Goal: Information Seeking & Learning: Find specific fact

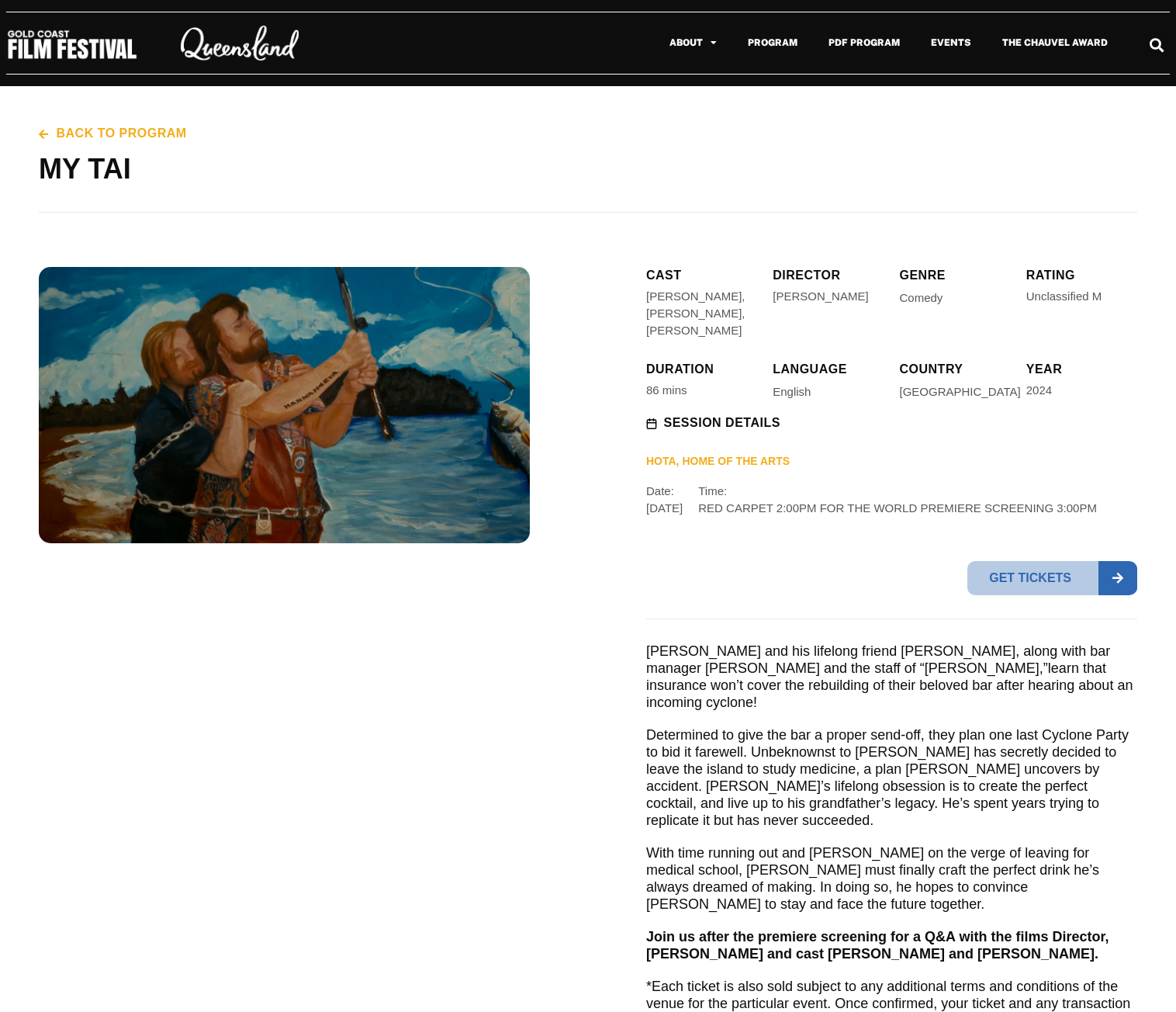
click at [404, 701] on div at bounding box center [284, 701] width 491 height 868
drag, startPoint x: 357, startPoint y: 206, endPoint x: 438, endPoint y: 218, distance: 81.9
click at [433, 217] on div "Back to program MY TAI" at bounding box center [588, 169] width 1099 height 166
click at [400, 733] on div at bounding box center [284, 701] width 491 height 868
click at [838, 744] on p "Determined to give the bar a proper send-off, they plan one last Cyclone Party …" at bounding box center [892, 777] width 491 height 103
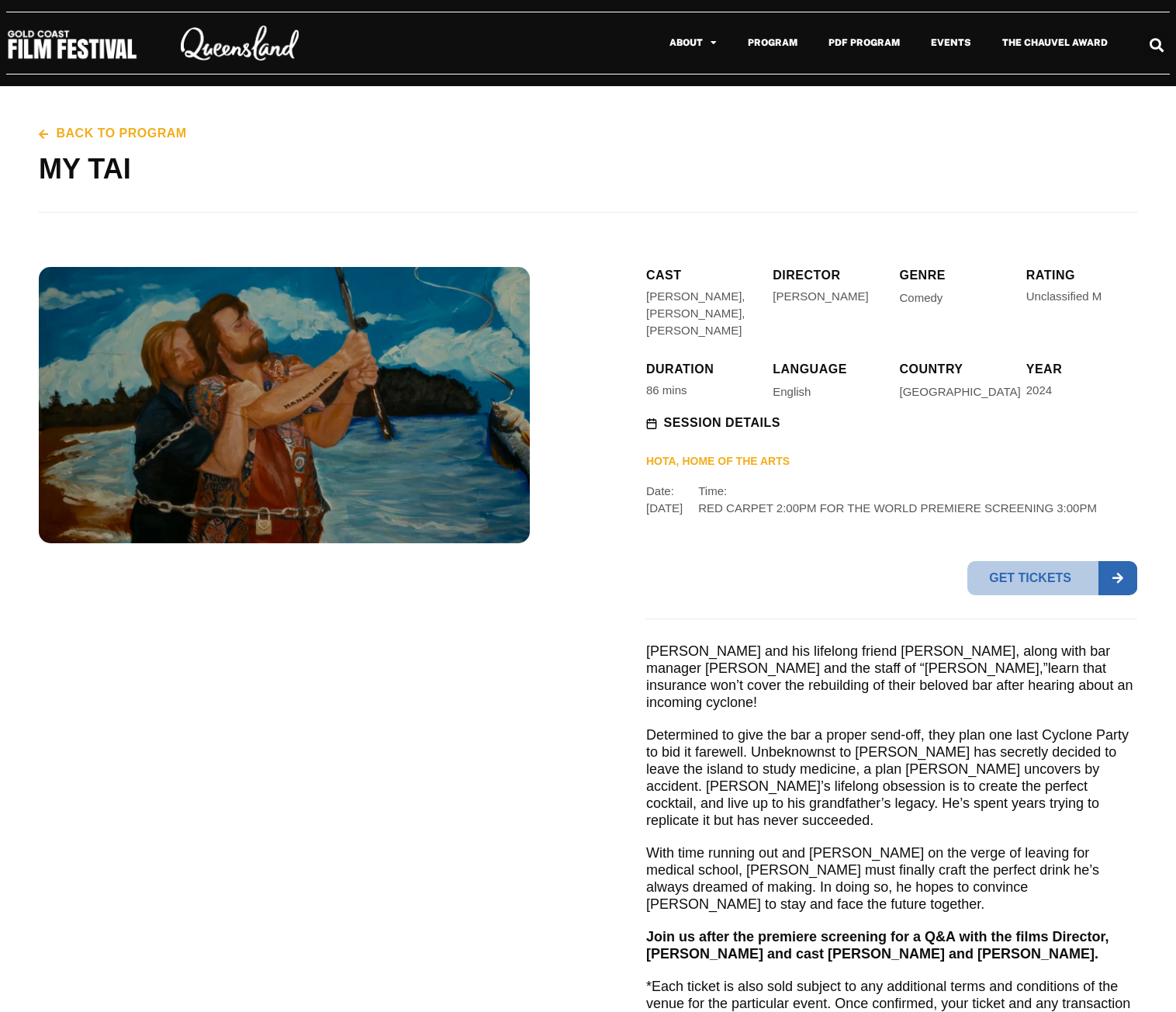
click at [377, 187] on h1 "MY TAI" at bounding box center [588, 169] width 1099 height 39
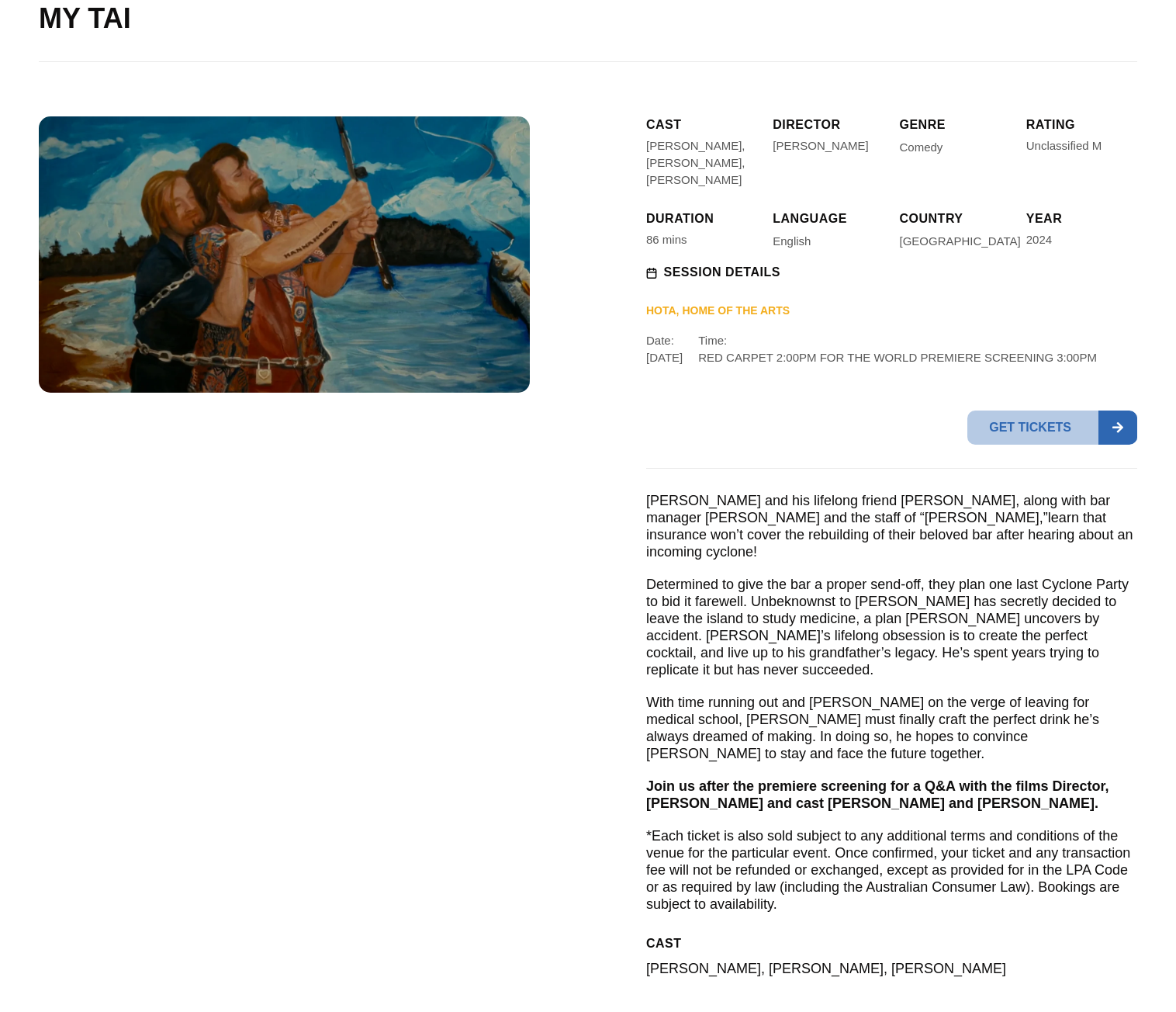
scroll to position [155, 0]
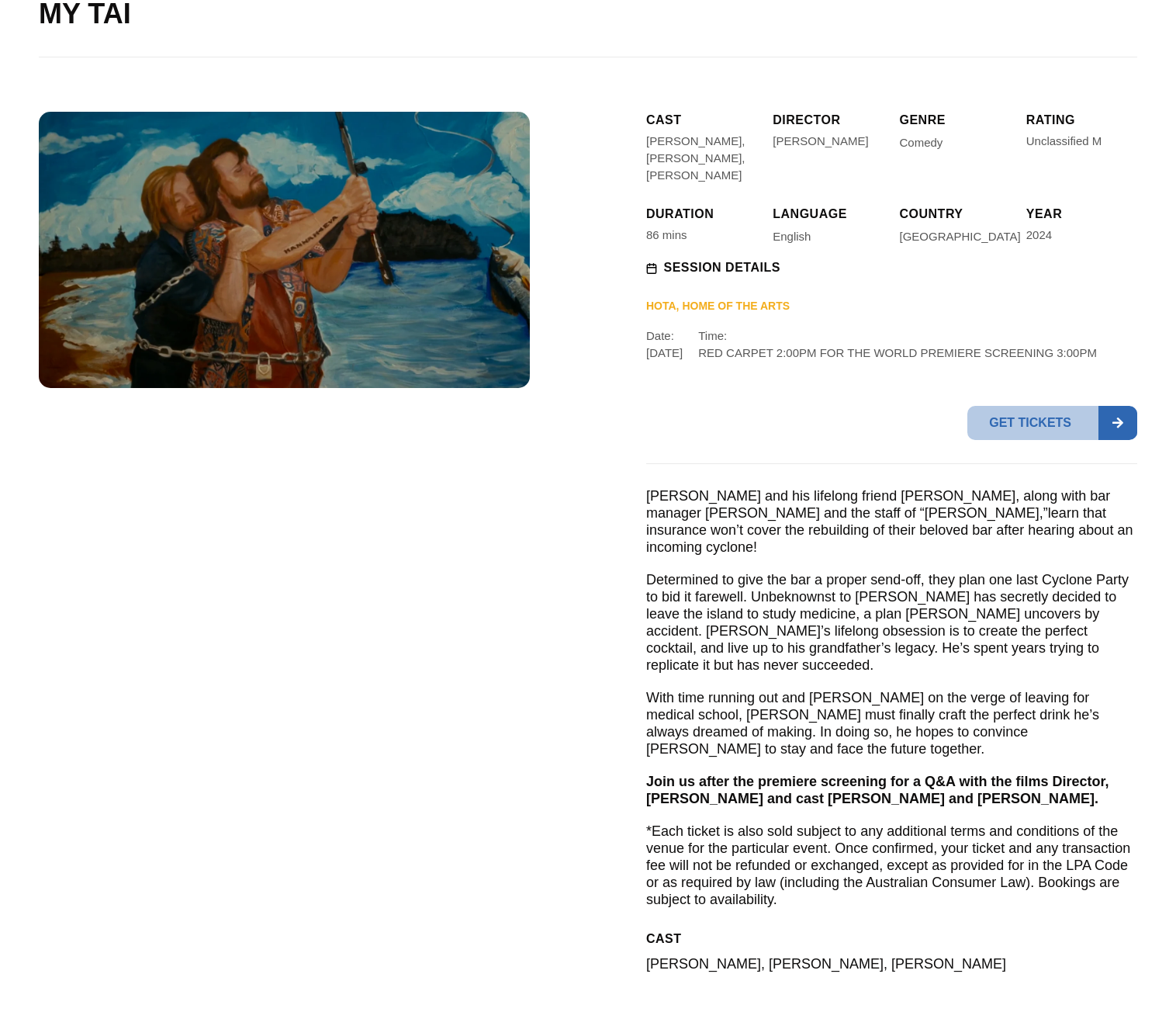
click at [255, 76] on div "Back to program MY TAI" at bounding box center [588, 14] width 1099 height 166
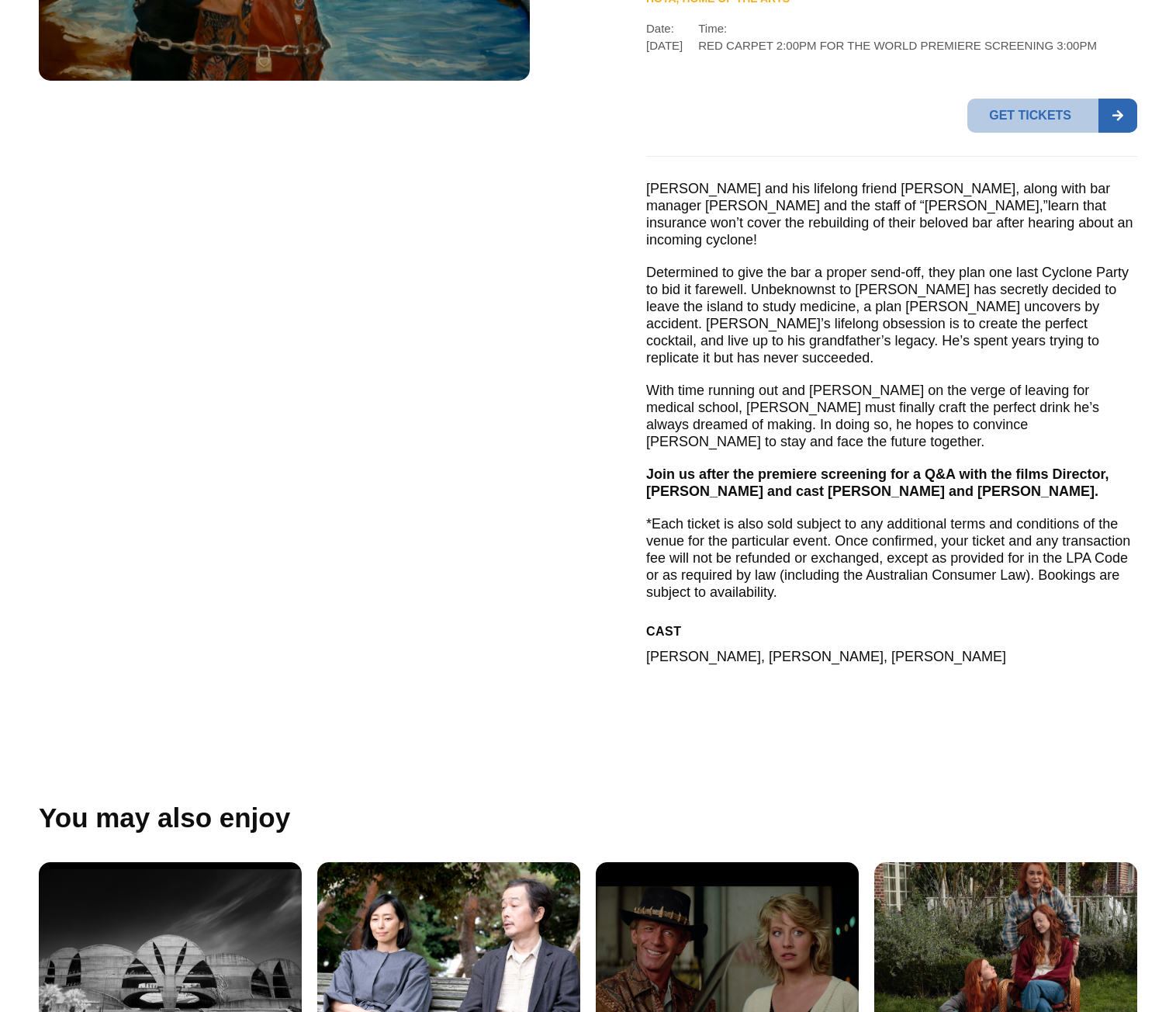
scroll to position [466, 0]
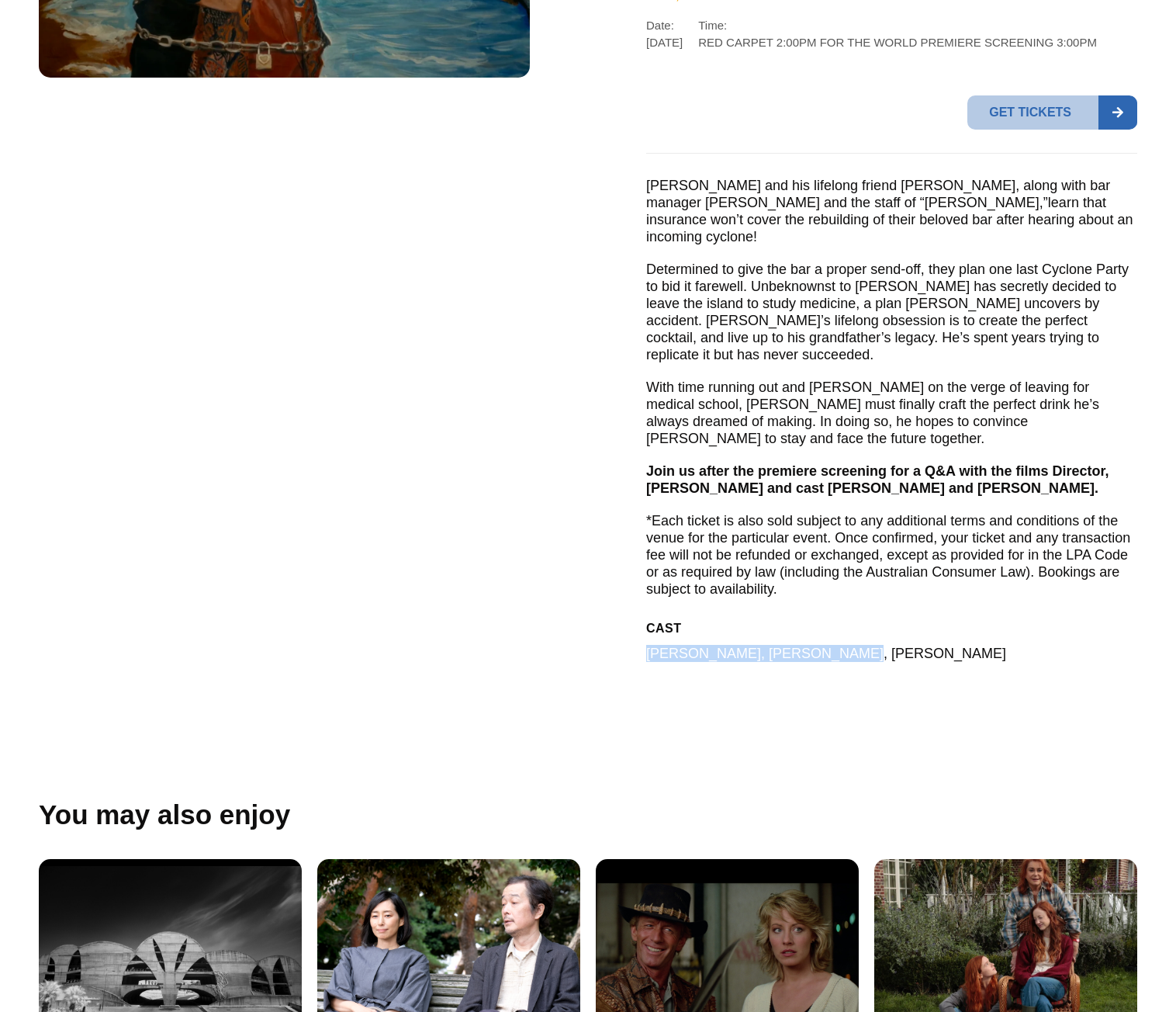
drag, startPoint x: 642, startPoint y: 617, endPoint x: 832, endPoint y: 629, distance: 190.4
click at [832, 629] on div "CAST [PERSON_NAME], [PERSON_NAME], [PERSON_NAME] Director [PERSON_NAME] Genre C…" at bounding box center [588, 254] width 1099 height 937
copy p "[PERSON_NAME], [PERSON_NAME]"
click at [418, 443] on div at bounding box center [284, 236] width 491 height 868
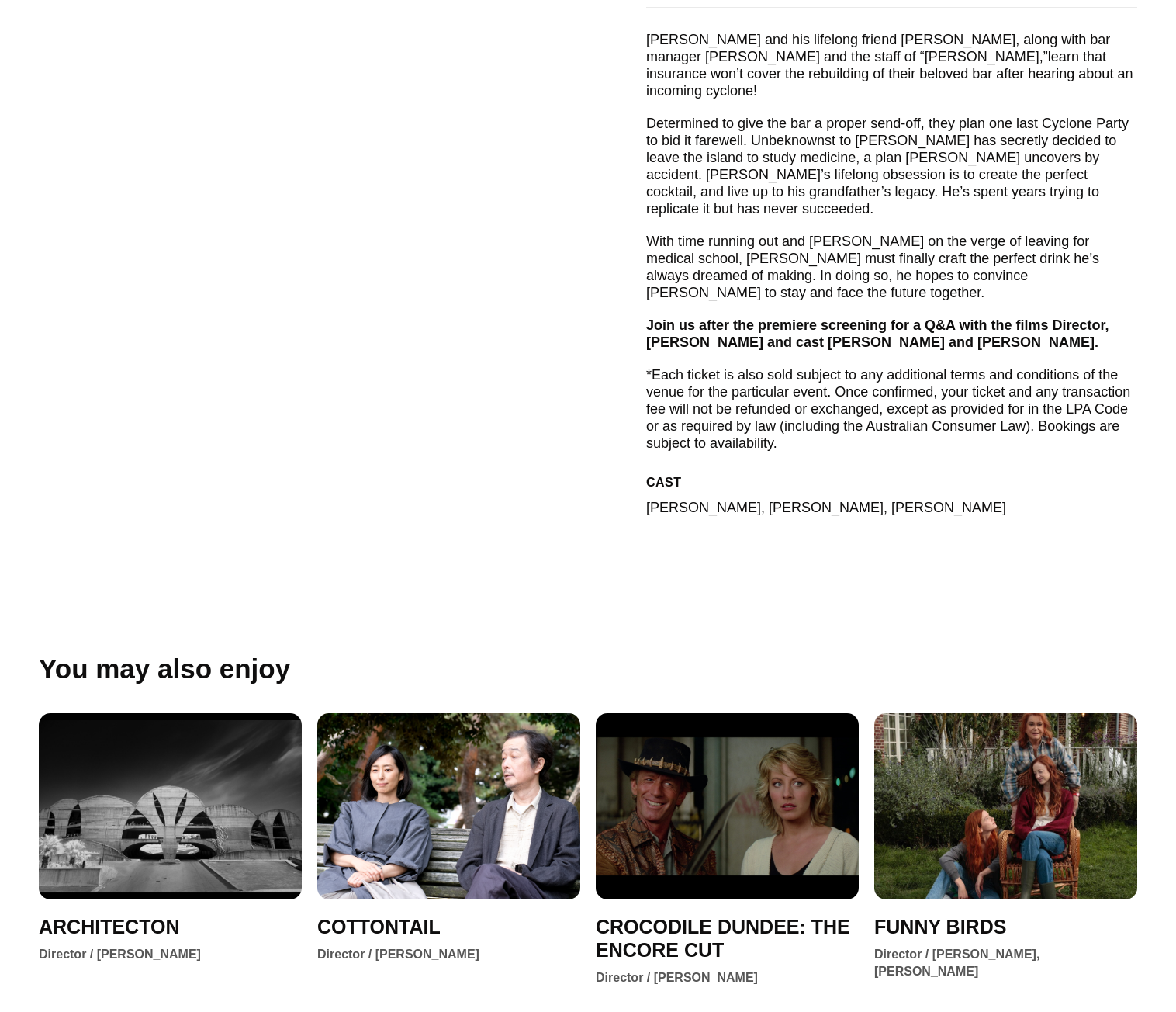
scroll to position [621, 0]
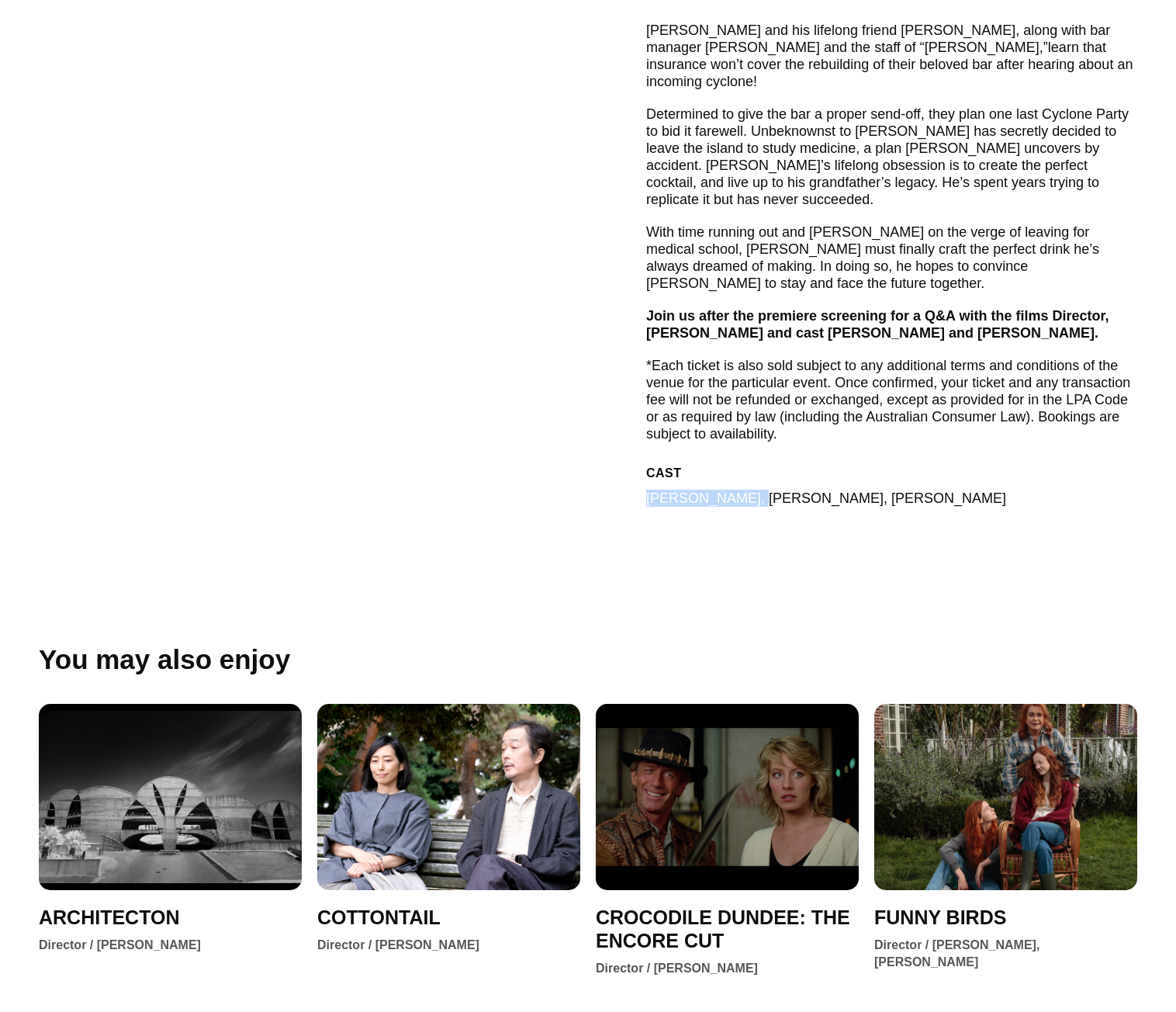
drag, startPoint x: 633, startPoint y: 459, endPoint x: 748, endPoint y: 458, distance: 115.0
click at [748, 458] on div "CAST [PERSON_NAME], [PERSON_NAME], [PERSON_NAME] Director [PERSON_NAME] Genre C…" at bounding box center [588, 99] width 1099 height 937
copy p "[PERSON_NAME]"
click at [291, 568] on div "You may also enjoy From filmmaker [PERSON_NAME] (GUNA, AQUARELA) comes an epic,…" at bounding box center [588, 822] width 1099 height 510
drag, startPoint x: 760, startPoint y: 463, endPoint x: 832, endPoint y: 460, distance: 72.1
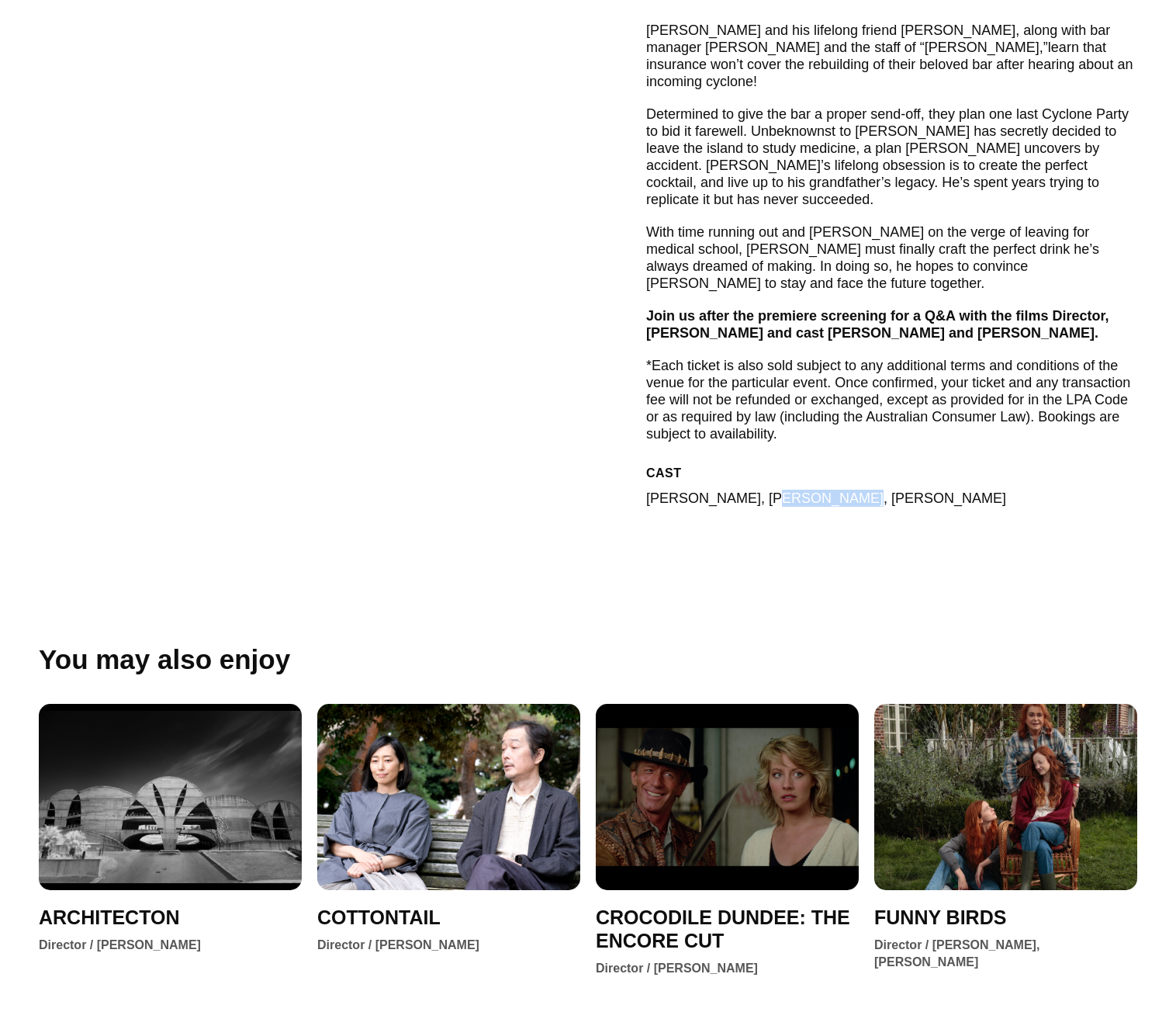
click at [832, 490] on p "[PERSON_NAME], [PERSON_NAME], [PERSON_NAME]" at bounding box center [826, 498] width 360 height 17
copy p "[PERSON_NAME]"
click at [229, 412] on div at bounding box center [284, 80] width 491 height 868
drag, startPoint x: 846, startPoint y: 465, endPoint x: 921, endPoint y: 463, distance: 75.0
click at [921, 490] on p "[PERSON_NAME], [PERSON_NAME], [PERSON_NAME]" at bounding box center [826, 498] width 360 height 17
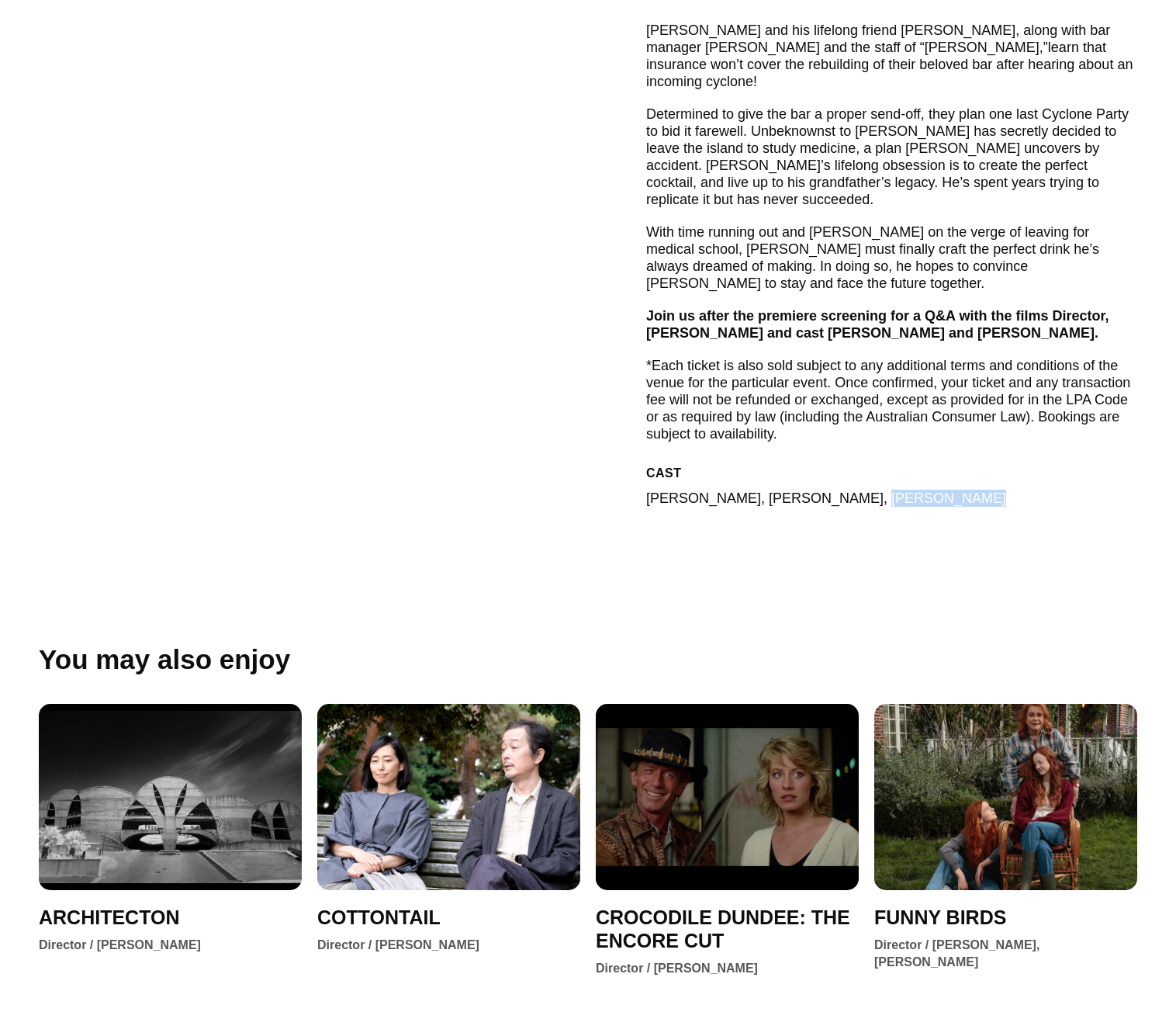
copy p "[PERSON_NAME]"
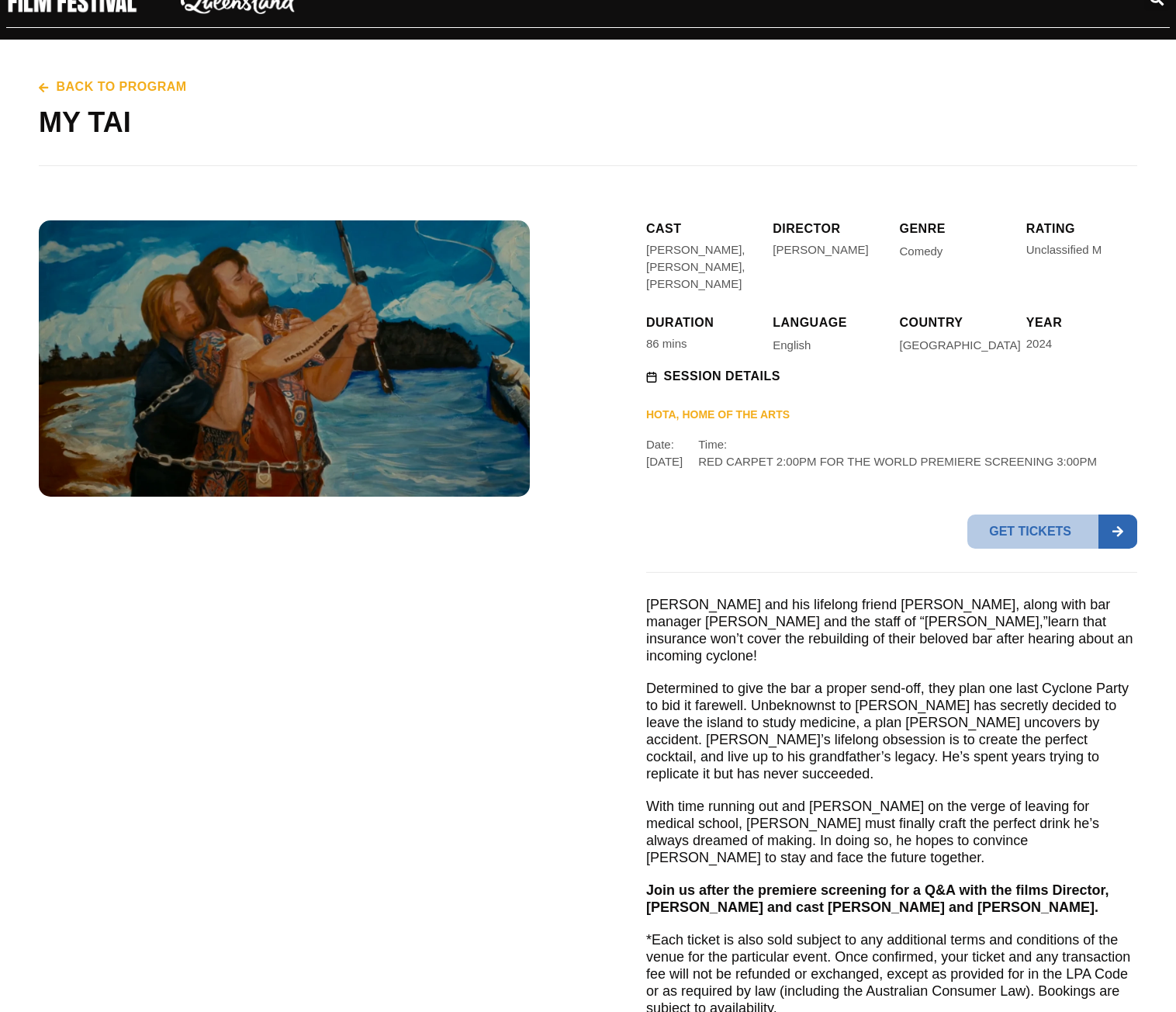
scroll to position [0, 0]
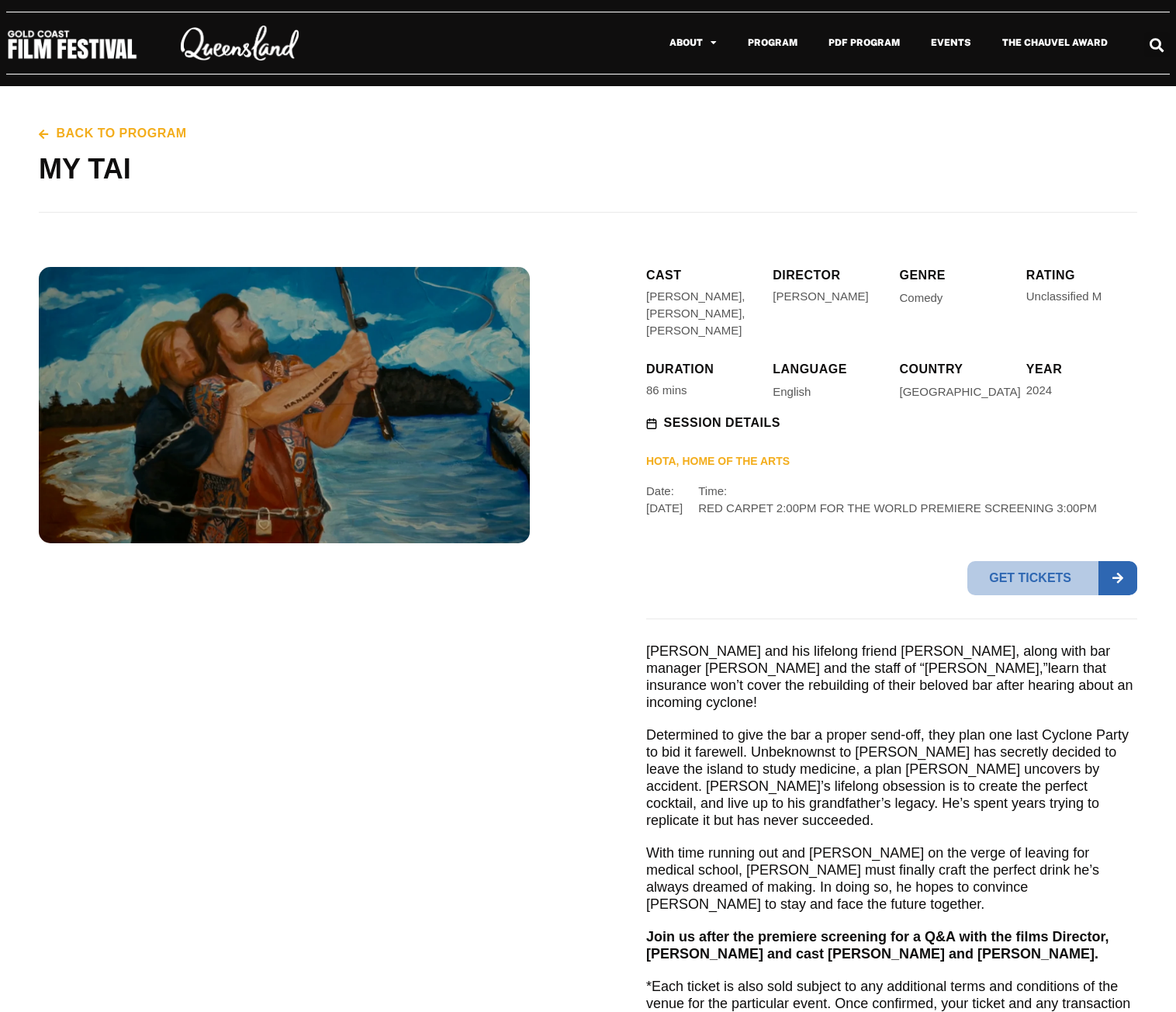
click at [426, 146] on div "Back to program MY TAI" at bounding box center [588, 169] width 1099 height 166
